Goal: Task Accomplishment & Management: Manage account settings

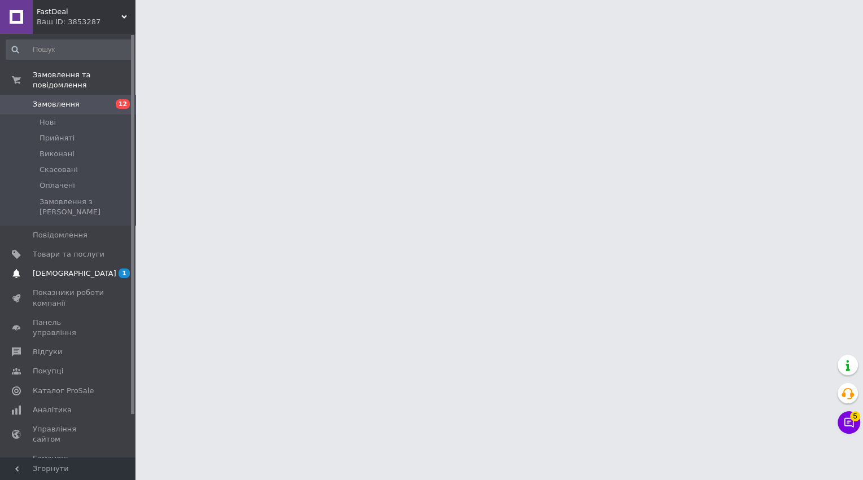
click at [63, 269] on span "[DEMOGRAPHIC_DATA]" at bounding box center [74, 274] width 83 height 10
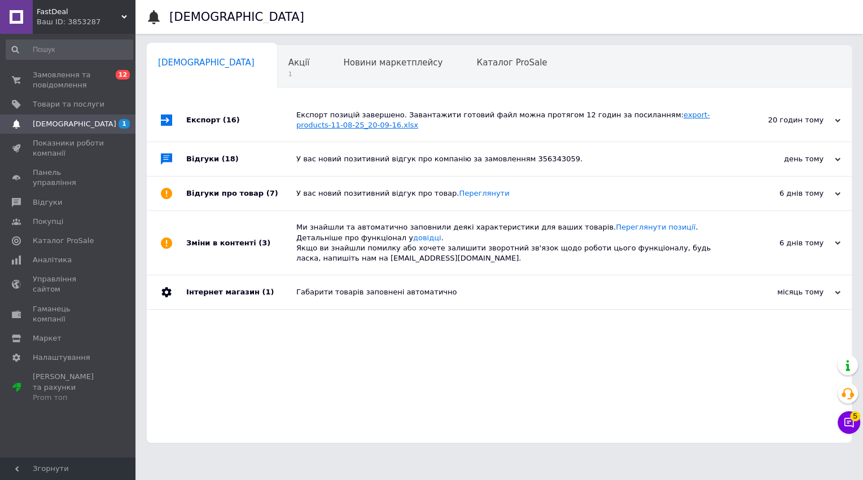
click at [367, 122] on link "export-products-11-08-25_20-09-16.xlsx" at bounding box center [503, 120] width 414 height 19
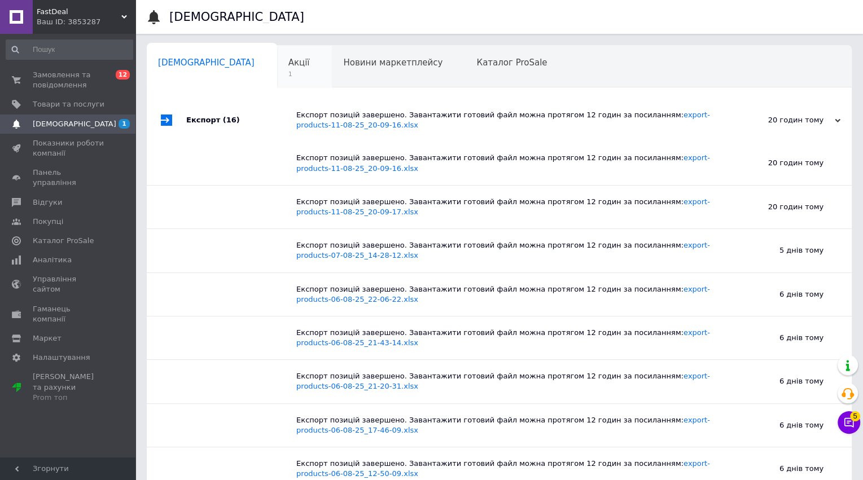
click at [277, 68] on div "Акції 1" at bounding box center [304, 67] width 55 height 43
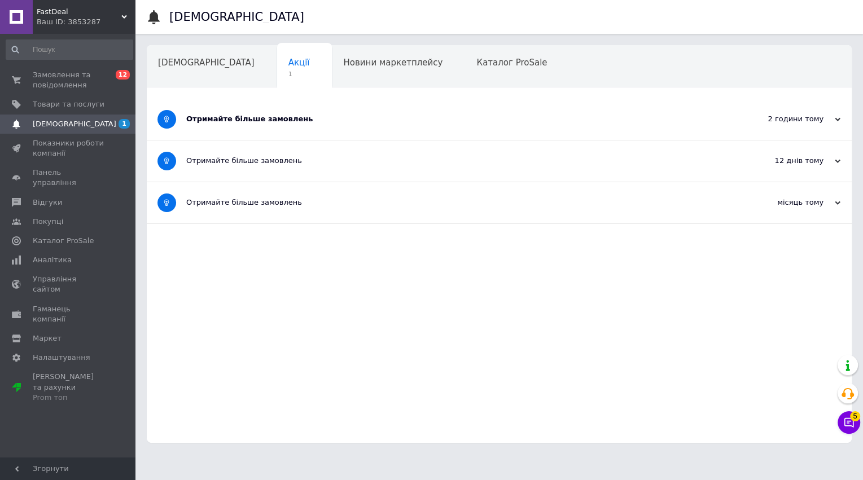
click at [249, 131] on div "Отримайте більше замовлень" at bounding box center [456, 119] width 541 height 41
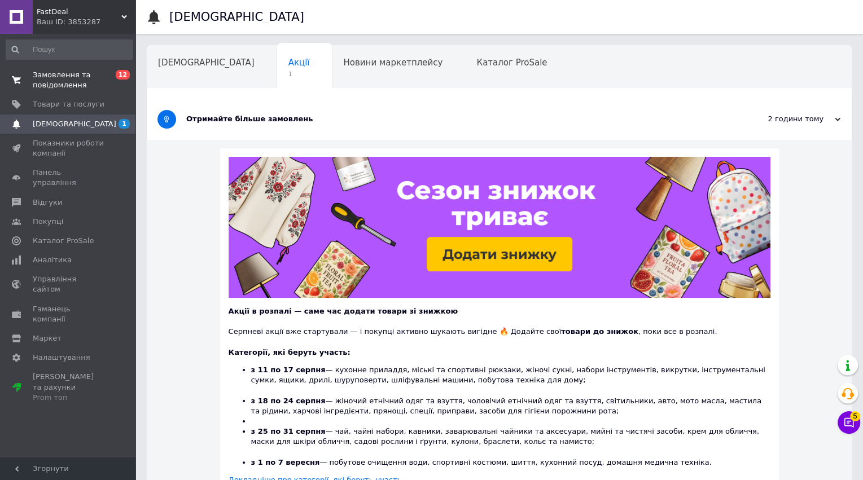
click at [82, 85] on span "Замовлення та повідомлення" at bounding box center [69, 80] width 72 height 20
